Goal: Information Seeking & Learning: Find specific fact

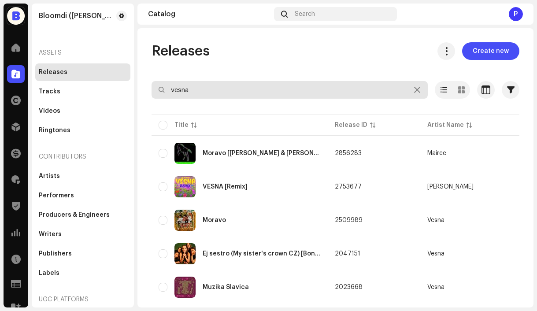
click at [240, 94] on input "vesna" at bounding box center [289, 90] width 276 height 18
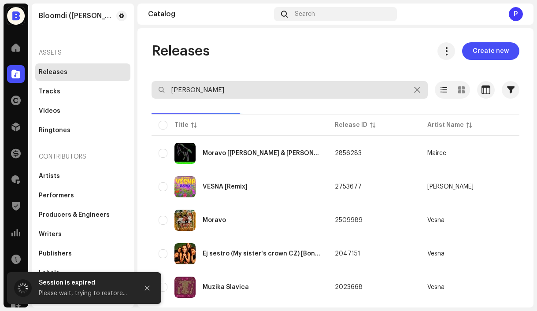
type input "barbora"
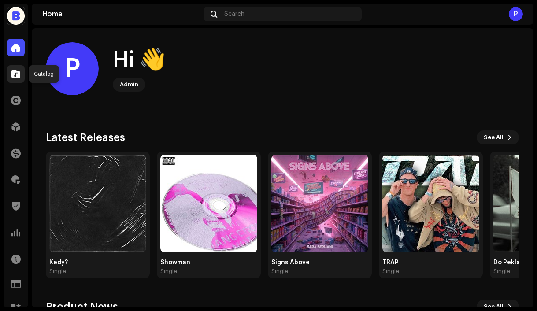
click at [18, 71] on span at bounding box center [15, 73] width 9 height 7
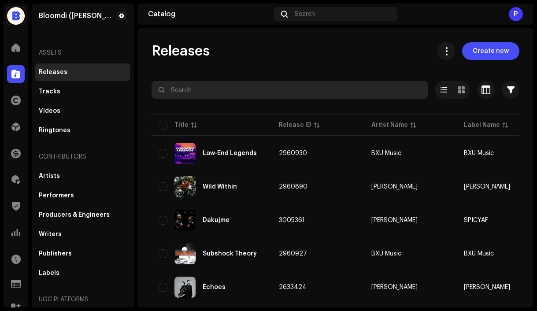
click at [221, 92] on input "text" at bounding box center [289, 90] width 276 height 18
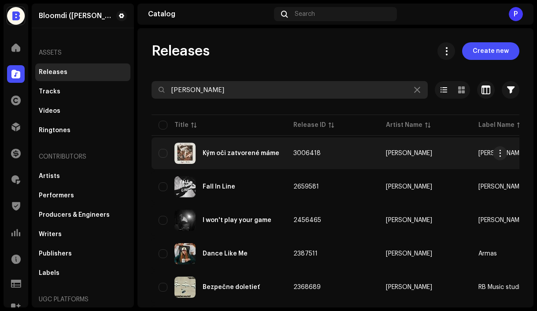
type input "barbora"
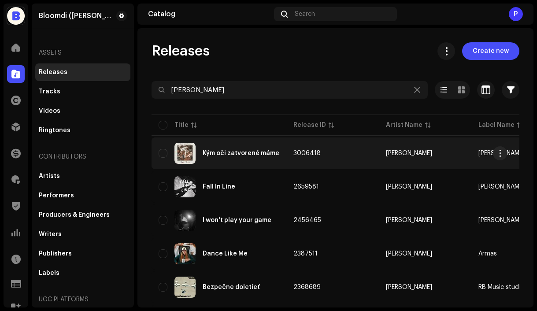
click at [245, 156] on div "Kým oči zatvorené máme" at bounding box center [218, 153] width 121 height 21
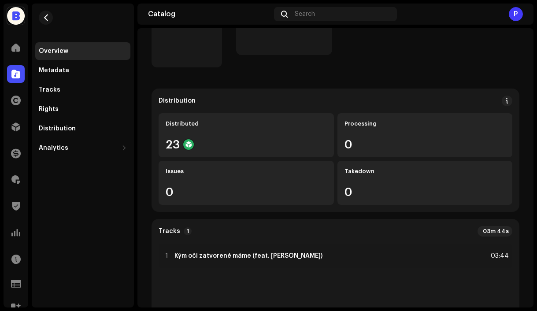
scroll to position [99, 0]
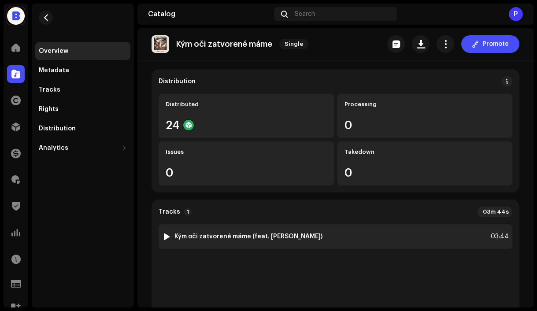
click at [322, 234] on div "1 Kým oči zatvorené máme (feat. Jergus Oravec) 03:44" at bounding box center [334, 236] width 353 height 25
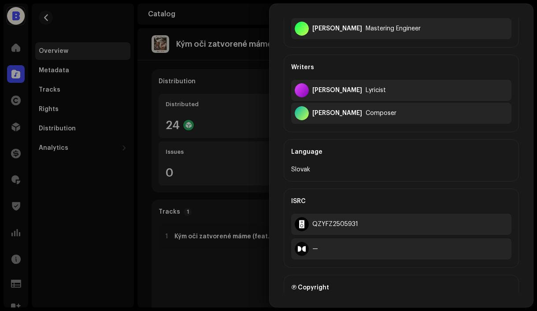
scroll to position [254, 0]
click at [350, 221] on div "QZYFZ2505931" at bounding box center [335, 223] width 46 height 7
copy div "QZYFZ2505931"
click at [343, 224] on div "QZYFZ2505931" at bounding box center [335, 223] width 46 height 7
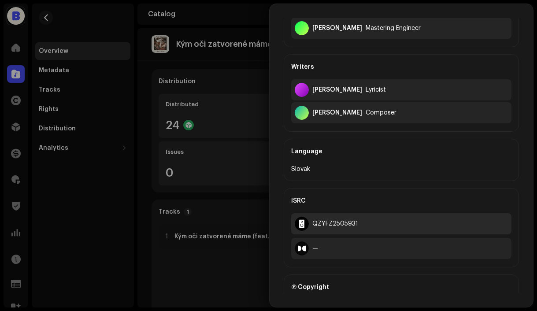
click at [343, 224] on div "QZYFZ2505931" at bounding box center [335, 223] width 46 height 7
copy div "QZYFZ2505931"
click at [46, 18] on div at bounding box center [268, 155] width 537 height 311
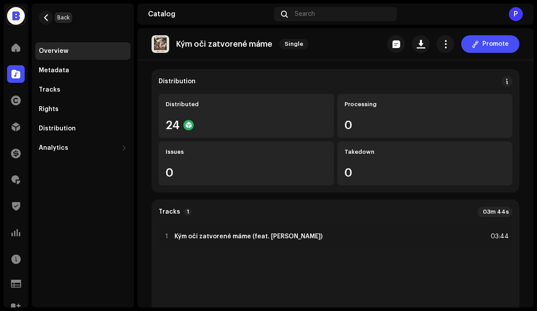
click at [46, 18] on span "button" at bounding box center [46, 17] width 7 height 7
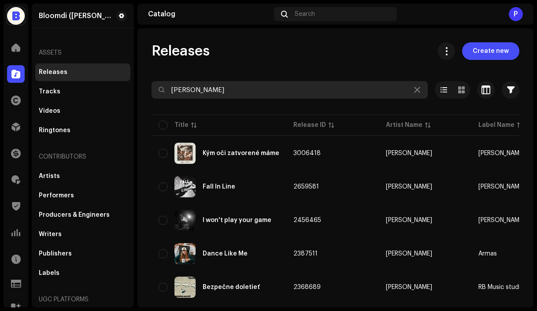
click at [231, 84] on input "barbora" at bounding box center [289, 90] width 276 height 18
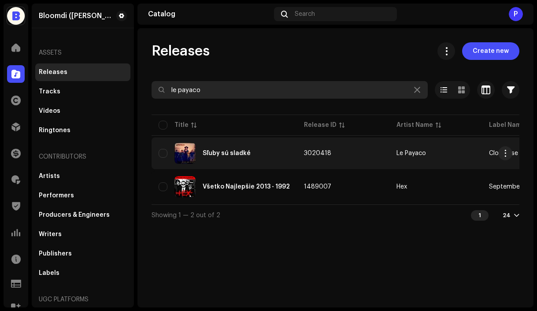
type input "le payaco"
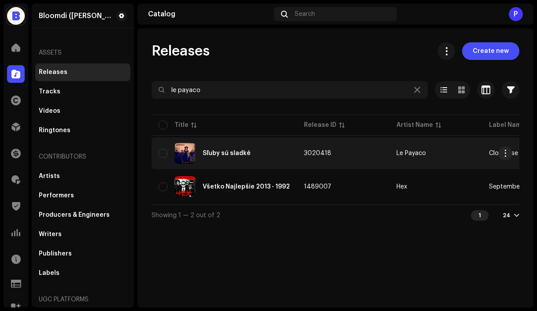
click at [362, 154] on td "3020418" at bounding box center [343, 153] width 92 height 32
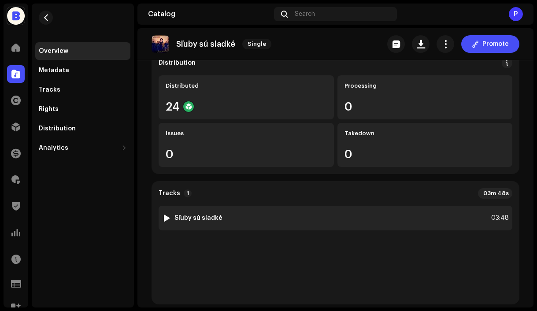
scroll to position [99, 0]
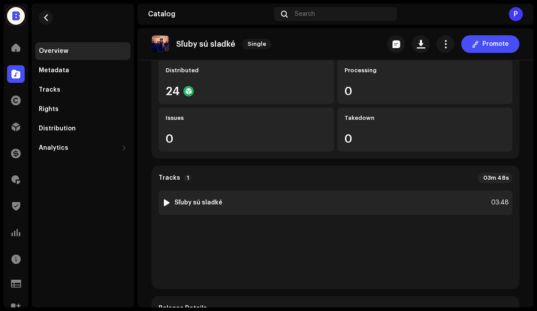
click at [283, 207] on div "1 Sľuby sú sladké 03:48" at bounding box center [334, 202] width 353 height 25
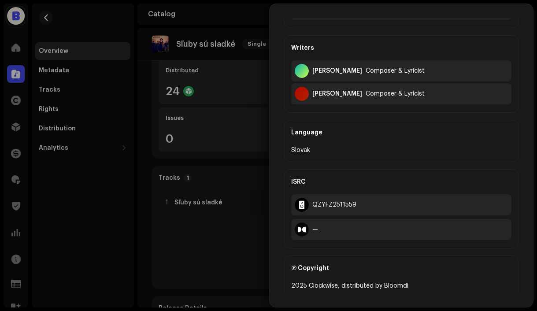
scroll to position [203, 0]
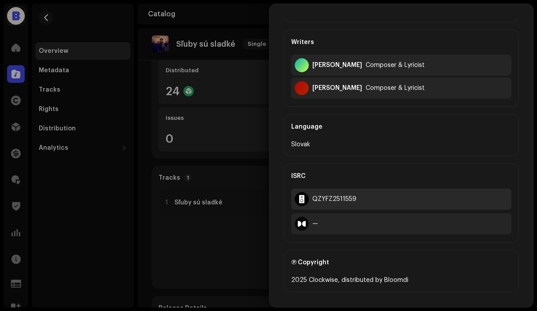
click at [341, 200] on div "QZYFZ2511559" at bounding box center [334, 198] width 44 height 7
copy div "QZYFZ2511559"
click at [213, 244] on div at bounding box center [268, 155] width 537 height 311
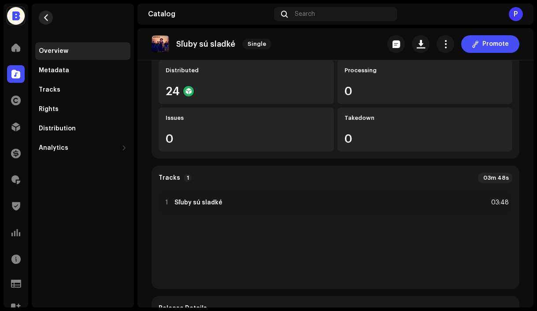
click at [48, 17] on span "button" at bounding box center [46, 17] width 7 height 7
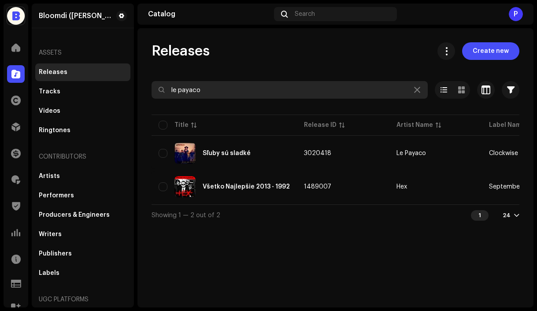
click at [214, 90] on input "le payaco" at bounding box center [289, 90] width 276 height 18
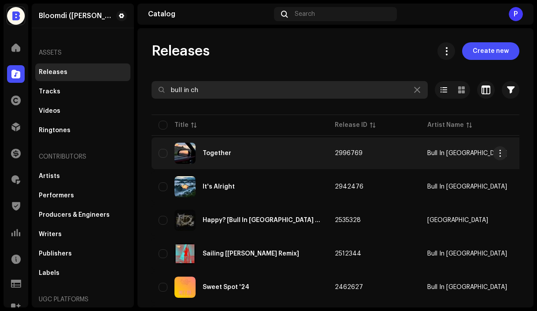
type input "bull in ch"
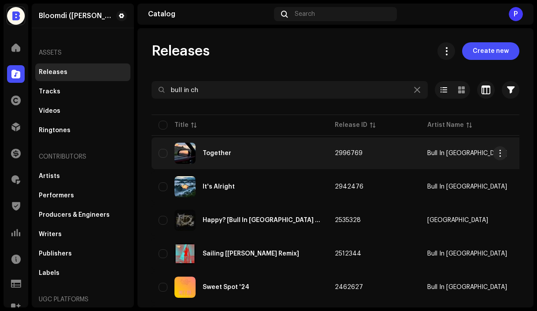
click at [268, 148] on div "Together" at bounding box center [239, 153] width 162 height 21
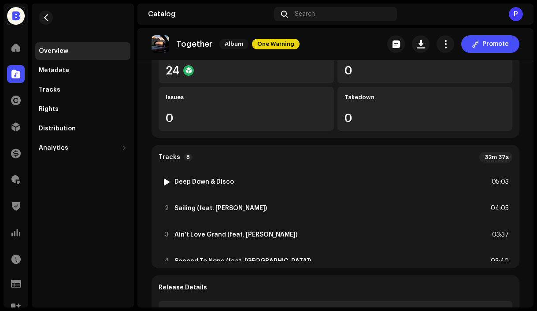
scroll to position [188, 0]
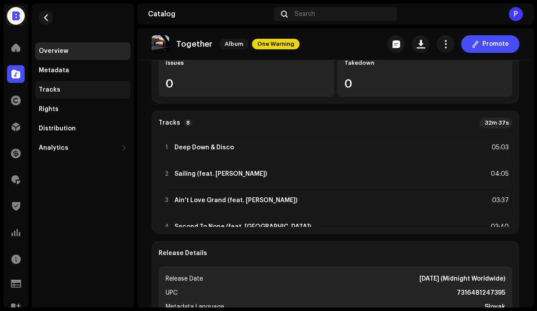
click at [63, 88] on div "Tracks" at bounding box center [83, 89] width 88 height 7
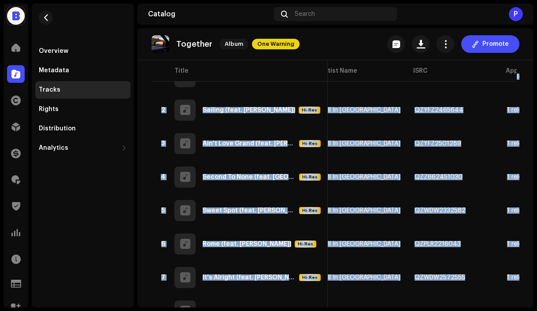
scroll to position [157, 0]
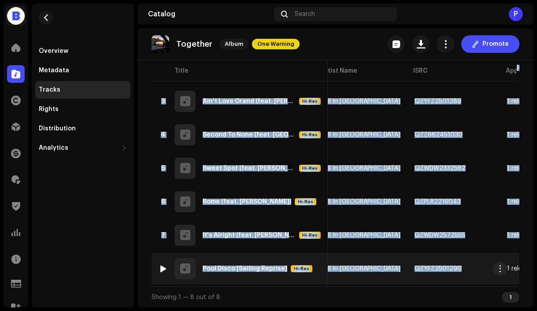
drag, startPoint x: 202, startPoint y: 173, endPoint x: 441, endPoint y: 279, distance: 261.7
click at [441, 279] on tbody "1 Deep Down & Disco Hi-Res 7067948 Bull In China QZPLR2385398 1 release — Not S…" at bounding box center [411, 140] width 732 height 289
copy tbody "1 Deep Down & Disco Hi-Res 7067948 Bull In China QZPLR2385398 1 release — Not S…"
